Goal: Transaction & Acquisition: Purchase product/service

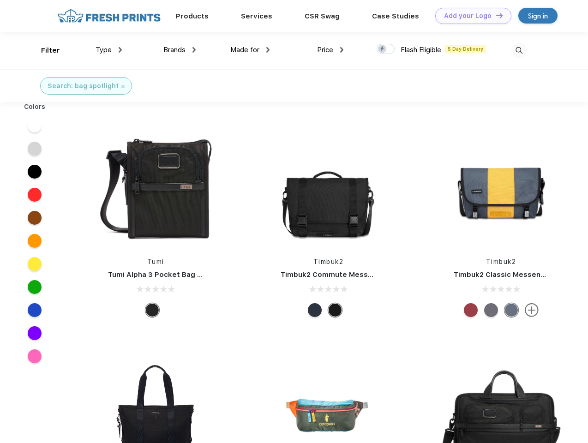
click at [470, 16] on link "Add your Logo Design Tool" at bounding box center [474, 16] width 76 height 16
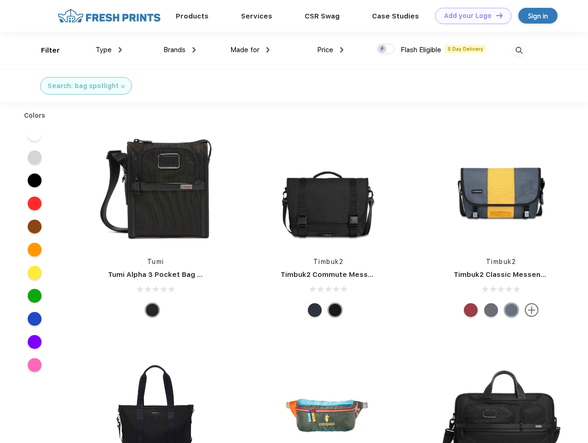
click at [0, 0] on div "Design Tool" at bounding box center [0, 0] width 0 height 0
click at [496, 15] on link "Add your Logo Design Tool" at bounding box center [474, 16] width 76 height 16
click at [44, 50] on div "Filter" at bounding box center [50, 50] width 19 height 11
click at [109, 50] on span "Type" at bounding box center [104, 50] width 16 height 8
click at [180, 50] on span "Brands" at bounding box center [175, 50] width 22 height 8
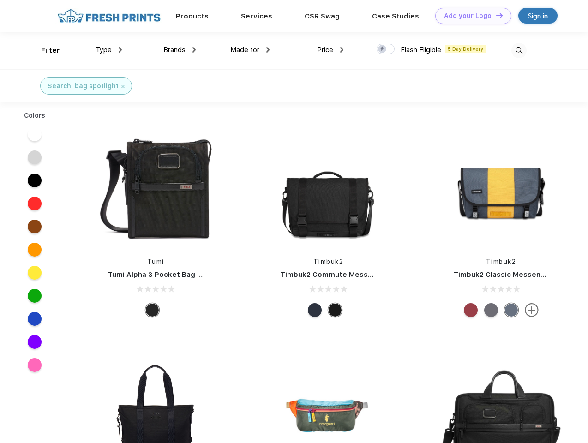
click at [250, 50] on span "Made for" at bounding box center [244, 50] width 29 height 8
click at [331, 50] on span "Price" at bounding box center [325, 50] width 16 height 8
click at [386, 49] on div at bounding box center [386, 49] width 18 height 10
click at [383, 49] on input "checkbox" at bounding box center [380, 46] width 6 height 6
click at [519, 50] on img at bounding box center [519, 50] width 15 height 15
